Goal: Information Seeking & Learning: Learn about a topic

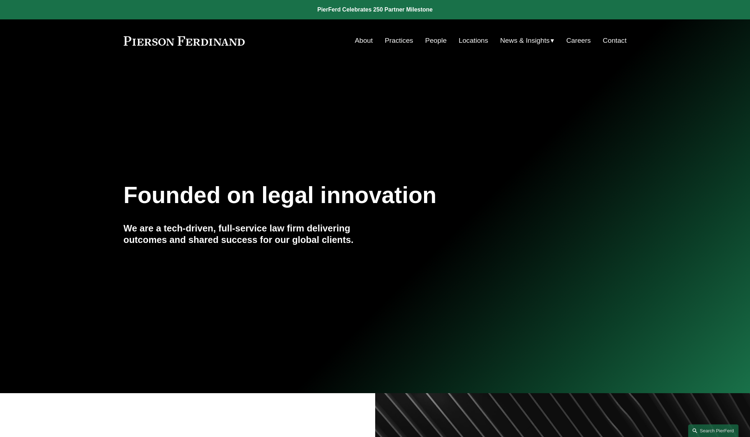
click at [0, 0] on span "Blogs" at bounding box center [0, 0] width 0 height 0
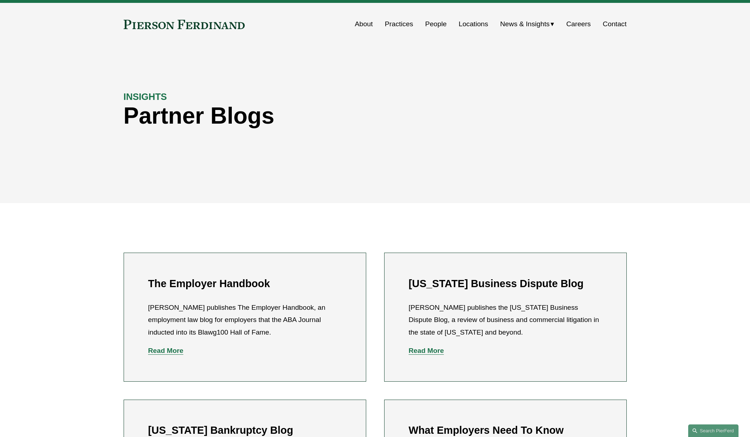
scroll to position [16, 0]
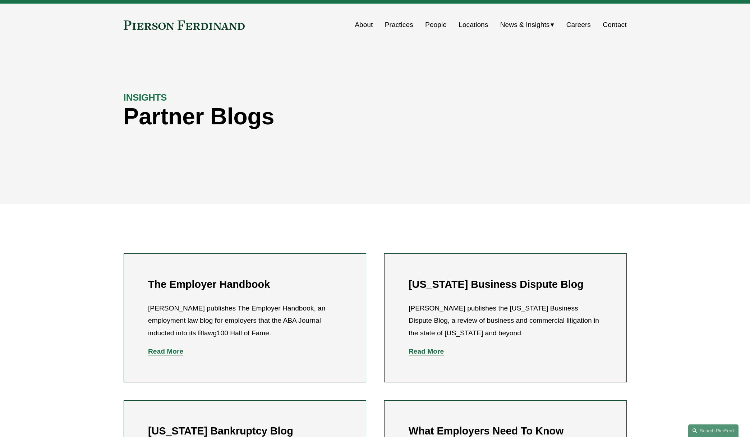
click at [427, 24] on link "People" at bounding box center [436, 25] width 22 height 14
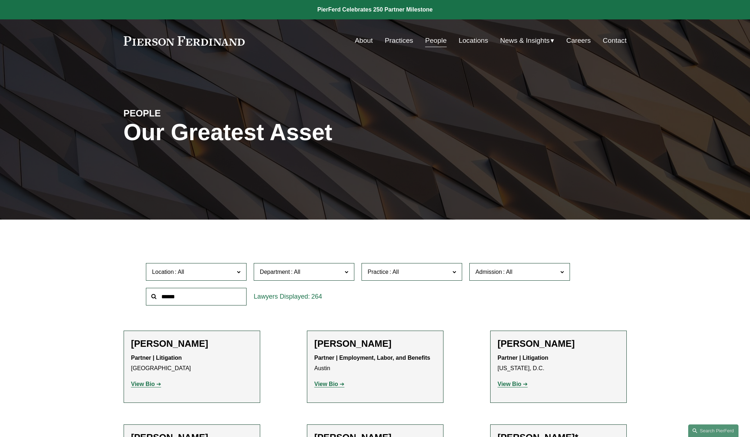
click at [317, 274] on span "Department" at bounding box center [301, 272] width 82 height 10
click at [0, 0] on link "Intellectual Property" at bounding box center [0, 0] width 0 height 0
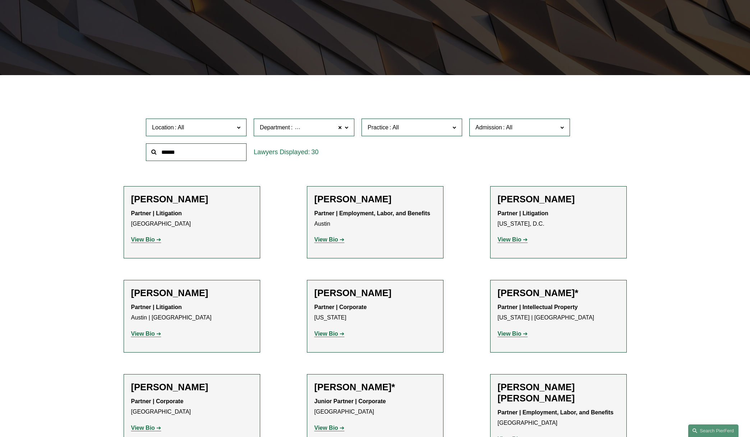
scroll to position [149, 0]
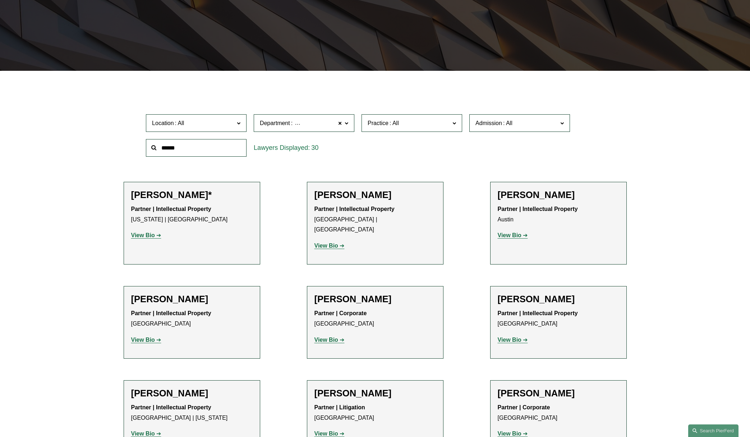
click at [400, 129] on label "Practice" at bounding box center [412, 123] width 101 height 18
click at [0, 0] on link "Copyrights" at bounding box center [0, 0] width 0 height 0
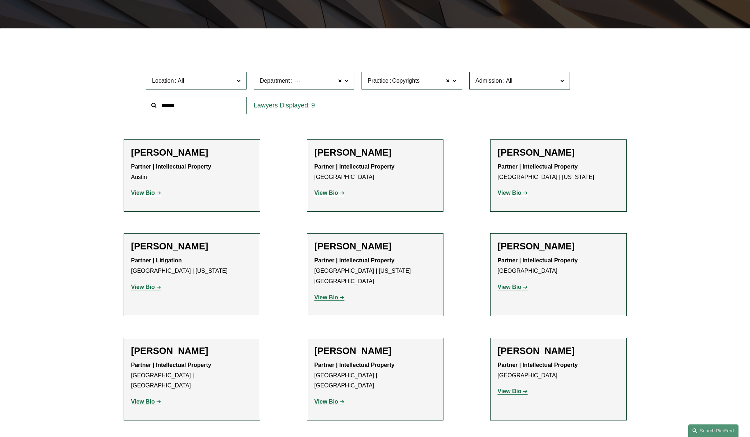
scroll to position [198, 0]
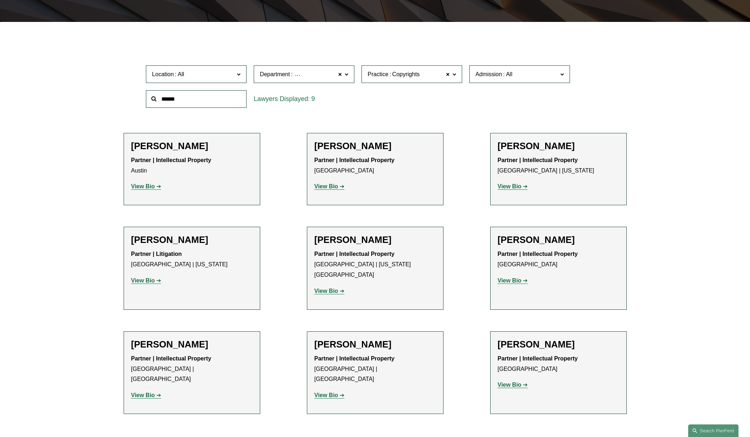
click at [514, 279] on strong "View Bio" at bounding box center [510, 281] width 24 height 6
click at [148, 392] on strong "View Bio" at bounding box center [143, 395] width 24 height 6
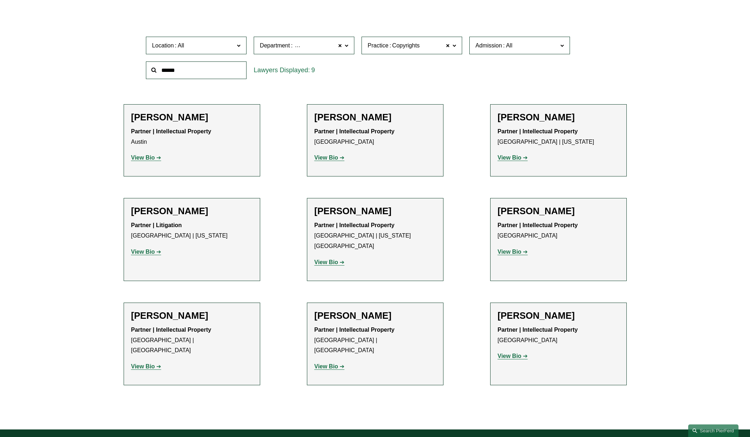
scroll to position [234, 0]
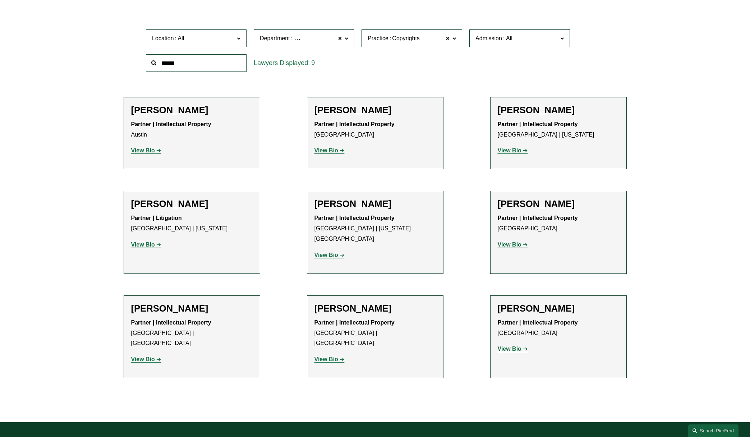
click at [418, 40] on span "Copyrights" at bounding box center [405, 38] width 27 height 9
click at [0, 0] on link "All" at bounding box center [0, 0] width 0 height 0
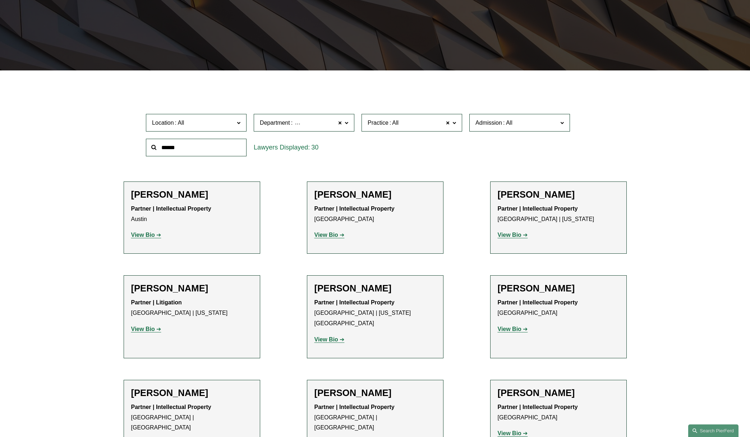
scroll to position [149, 0]
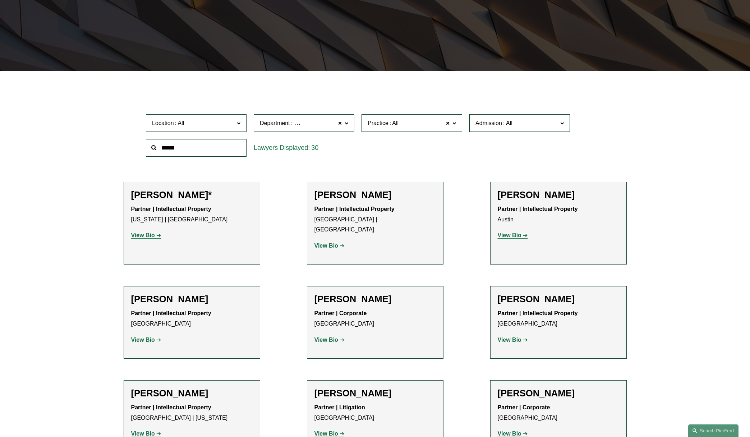
click at [506, 124] on span at bounding box center [508, 123] width 12 height 6
click at [0, 0] on link "[US_STATE]" at bounding box center [0, 0] width 0 height 0
click at [304, 121] on span "Intellectual Property" at bounding box center [319, 123] width 51 height 9
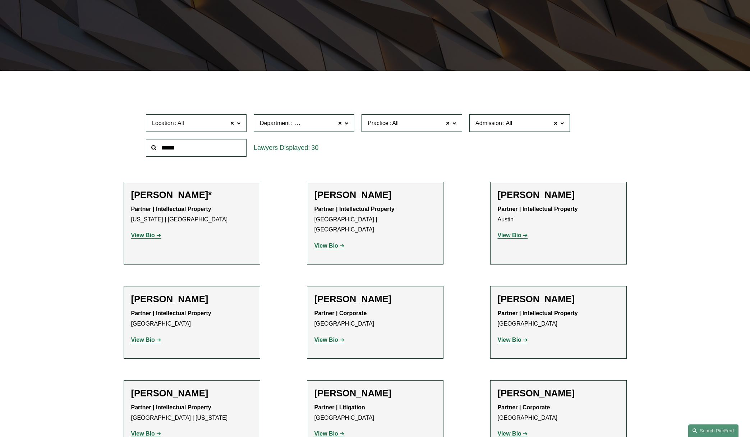
click at [0, 0] on link "All" at bounding box center [0, 0] width 0 height 0
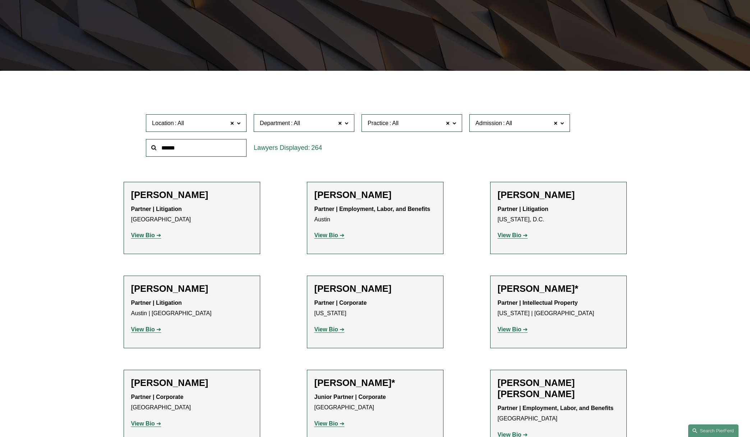
click at [407, 120] on span "Practice All" at bounding box center [409, 123] width 82 height 10
click at [0, 0] on link "Copyrights" at bounding box center [0, 0] width 0 height 0
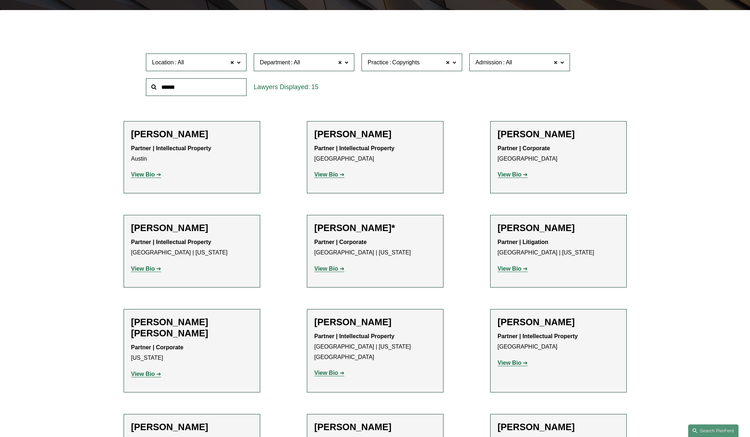
scroll to position [265, 0]
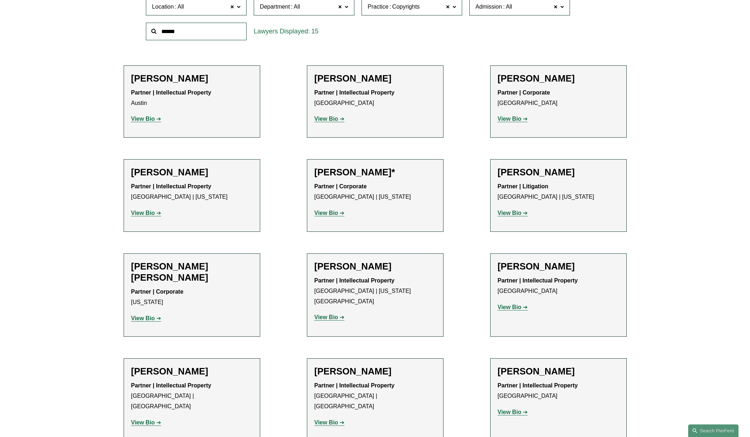
click at [356, 174] on h2 "Alison Finley*" at bounding box center [375, 172] width 121 height 11
click at [331, 216] on strong "View Bio" at bounding box center [327, 213] width 24 height 6
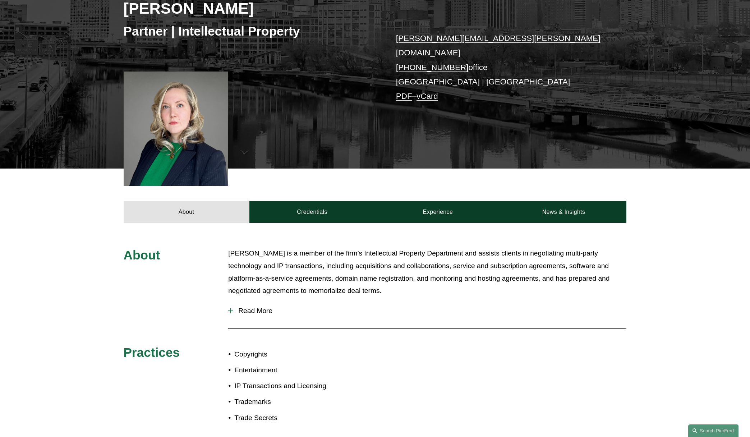
scroll to position [130, 0]
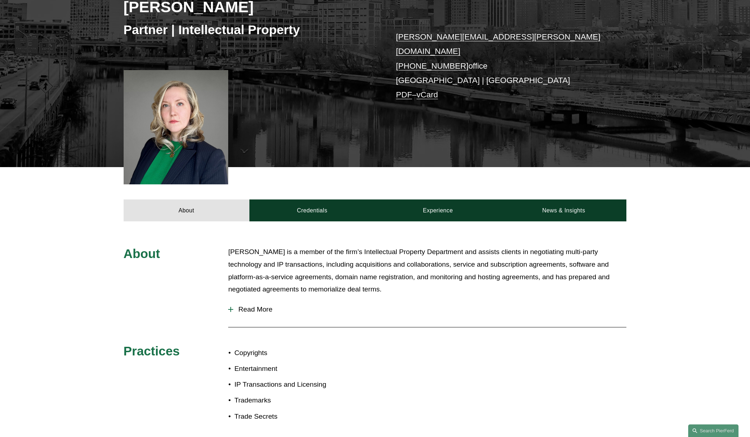
click at [261, 310] on button "Read More" at bounding box center [427, 309] width 398 height 19
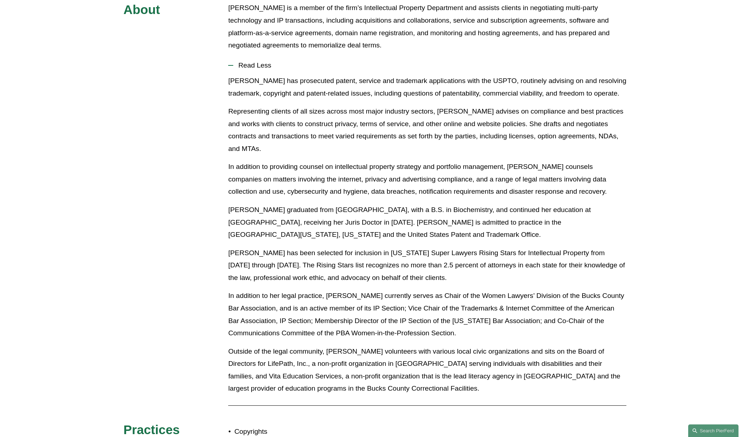
scroll to position [405, 0]
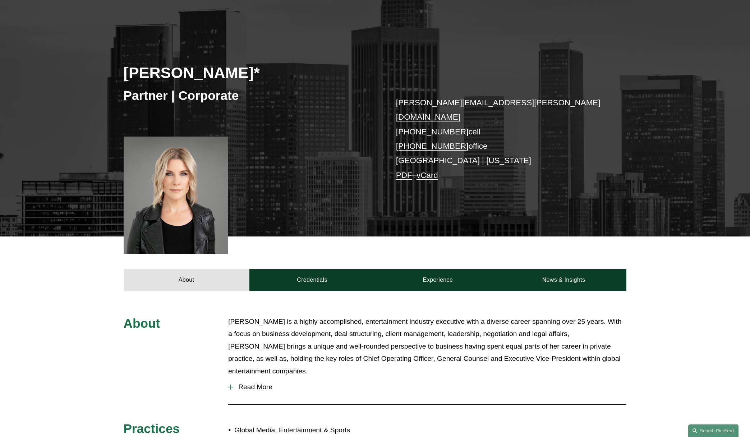
scroll to position [279, 0]
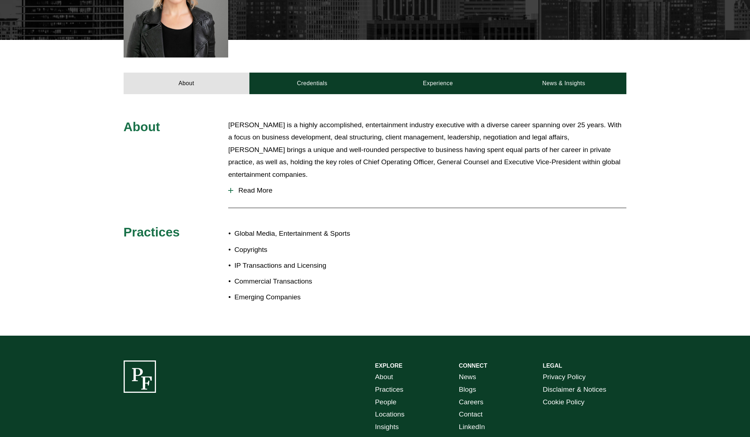
scroll to position [279, 0]
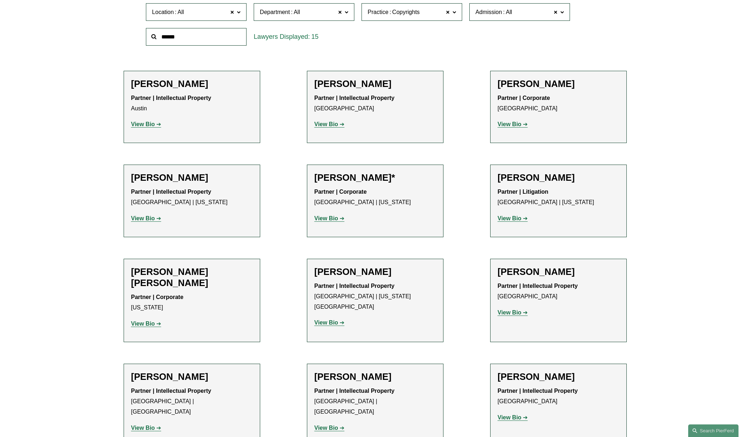
scroll to position [265, 0]
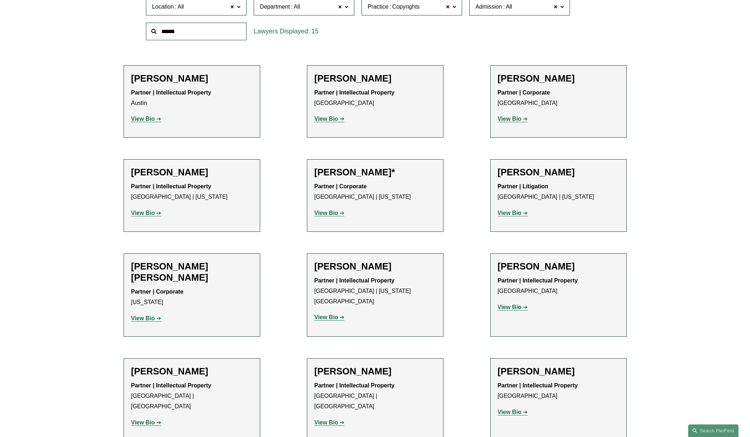
click at [337, 212] on strong "View Bio" at bounding box center [327, 213] width 24 height 6
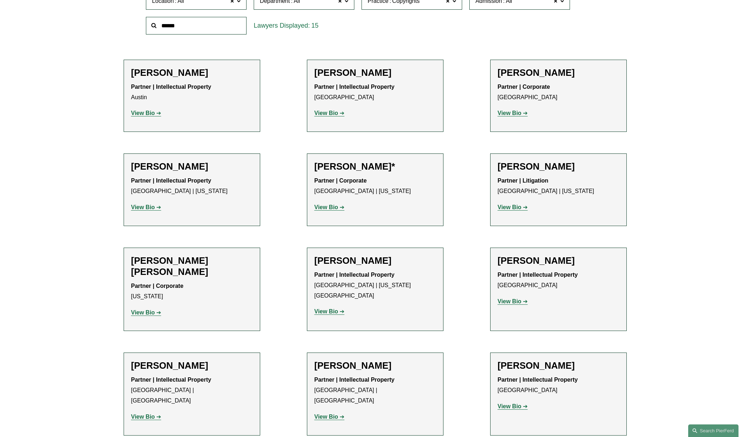
scroll to position [299, 0]
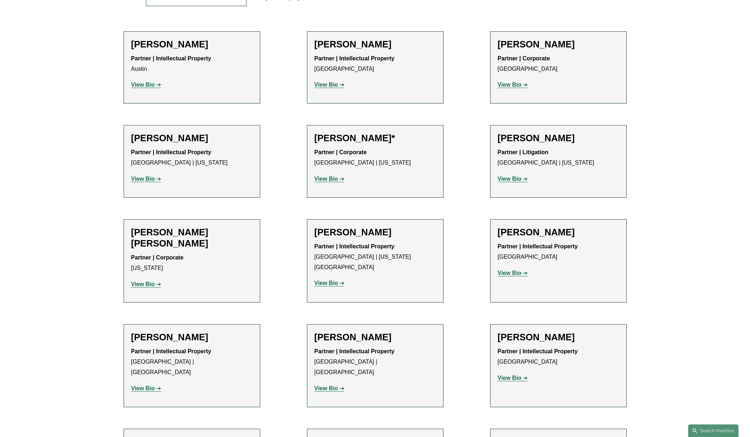
click at [154, 281] on link "View Bio" at bounding box center [146, 284] width 30 height 6
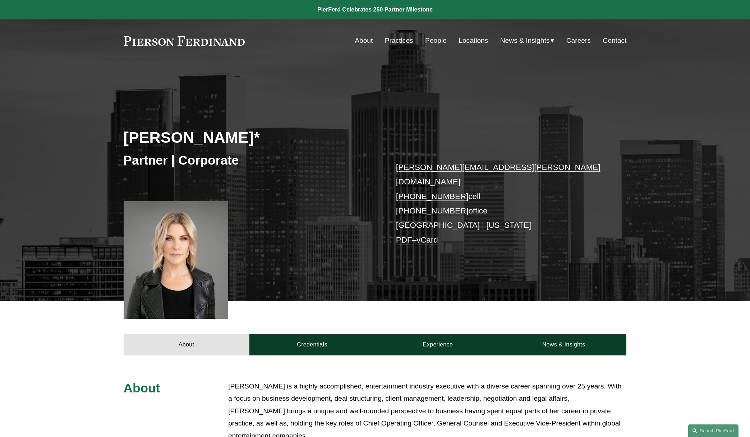
scroll to position [296, 0]
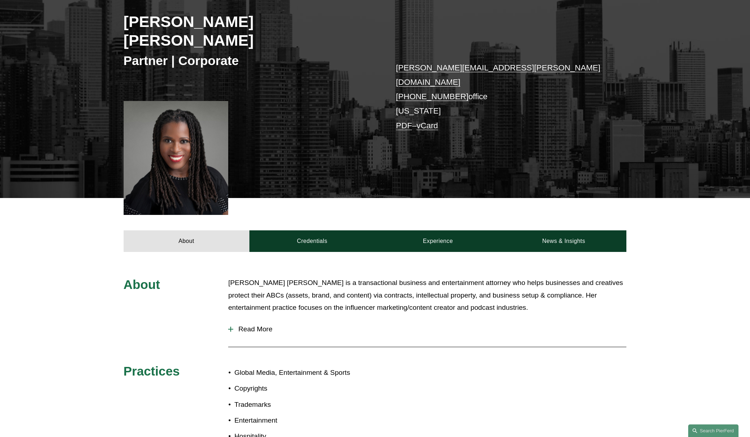
scroll to position [176, 0]
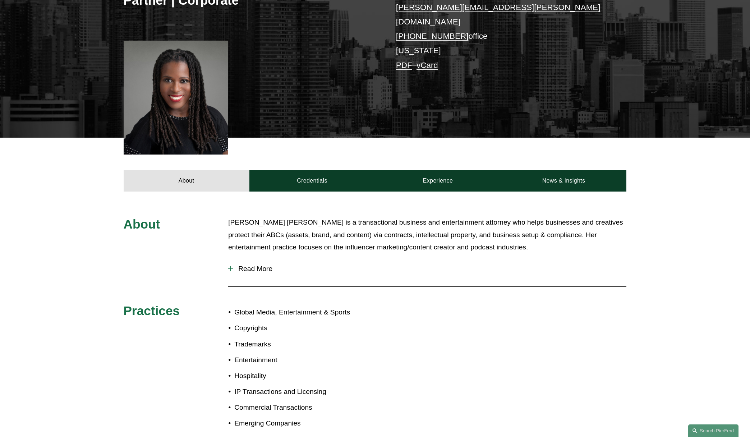
click at [255, 265] on span "Read More" at bounding box center [429, 269] width 393 height 8
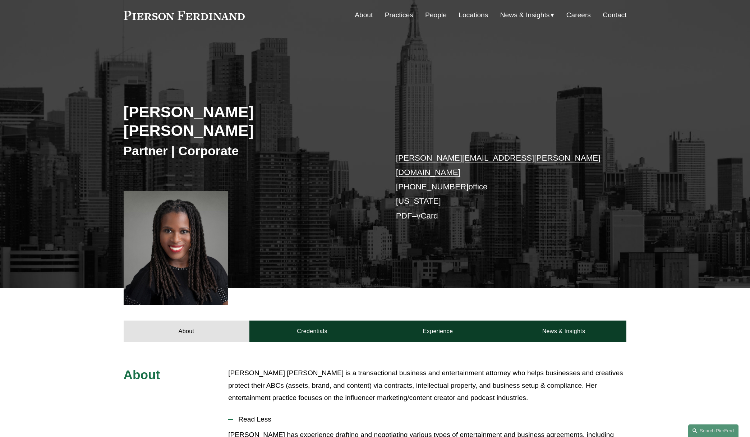
scroll to position [24, 0]
